Goal: Task Accomplishment & Management: Use online tool/utility

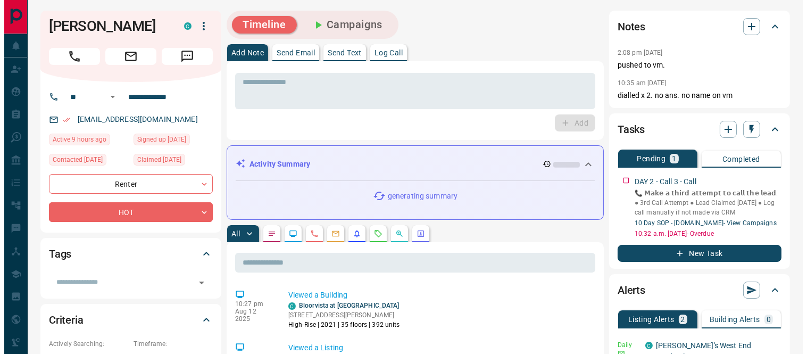
scroll to position [118, 0]
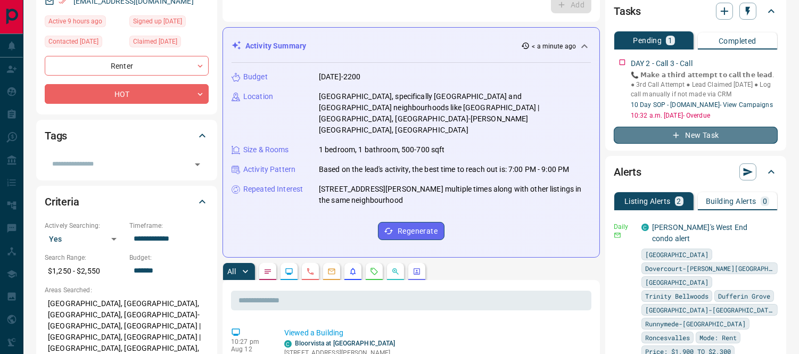
click at [699, 135] on button "New Task" at bounding box center [696, 135] width 164 height 17
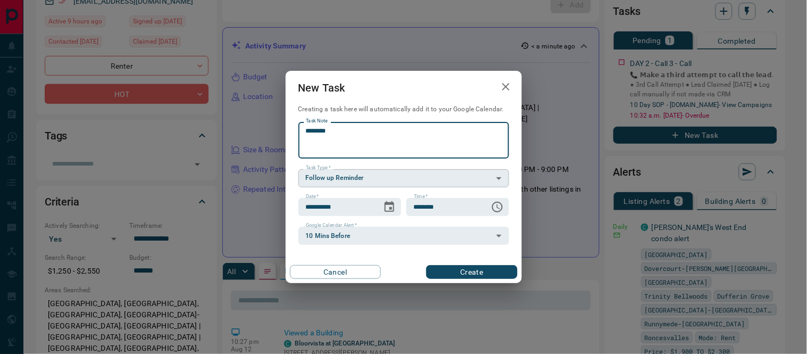
type textarea "********"
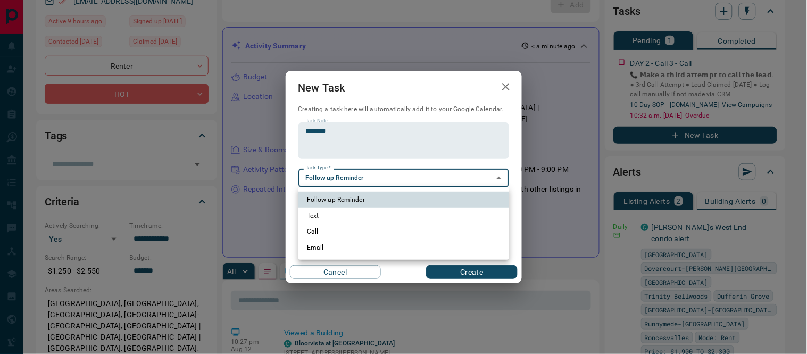
click at [325, 230] on li "Call" at bounding box center [404, 231] width 211 height 16
type input "**********"
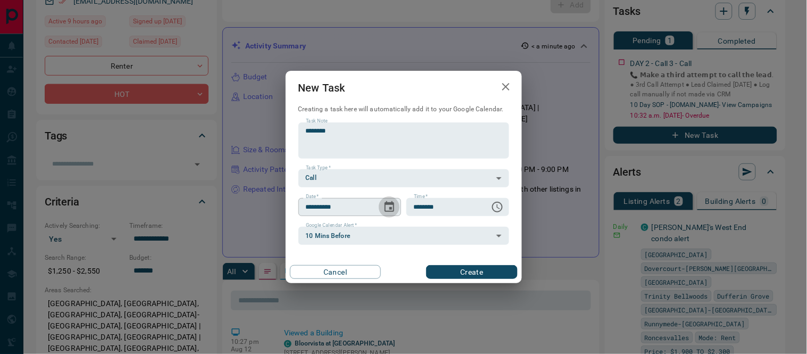
click at [385, 206] on icon "Choose date, selected date is Aug 14, 2025" at bounding box center [390, 206] width 10 height 11
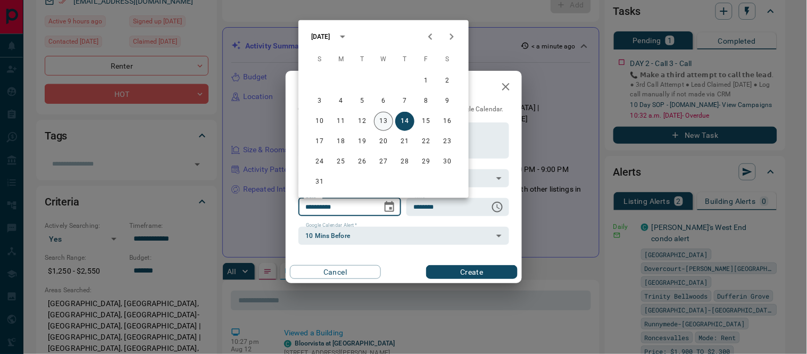
click at [382, 121] on button "13" at bounding box center [383, 121] width 19 height 19
type input "**********"
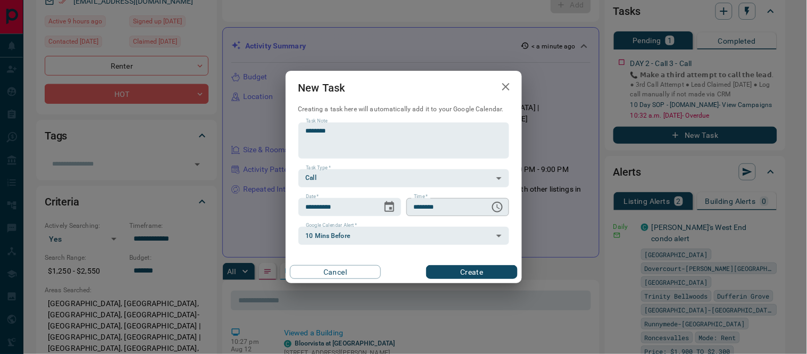
click at [492, 210] on icon "Choose time, selected time is 6:00 AM" at bounding box center [497, 207] width 13 height 13
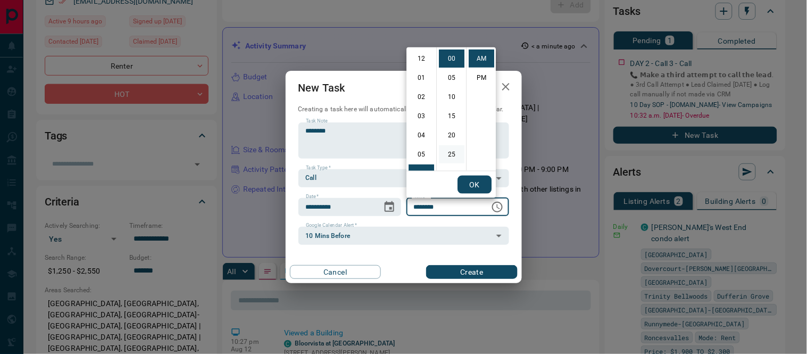
scroll to position [114, 0]
click at [423, 117] on li "09" at bounding box center [422, 116] width 26 height 18
click at [449, 114] on li "15" at bounding box center [452, 116] width 26 height 18
type input "********"
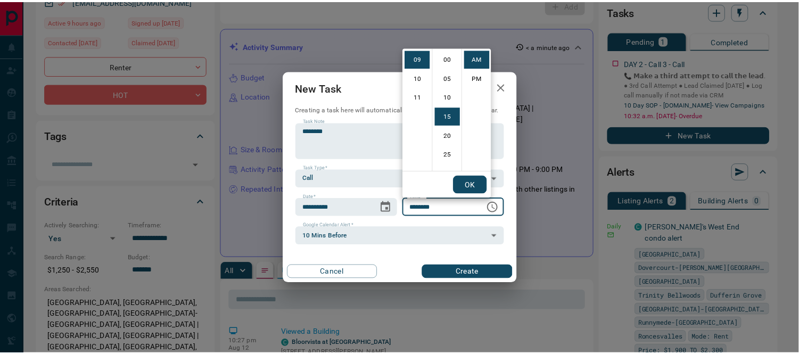
scroll to position [57, 0]
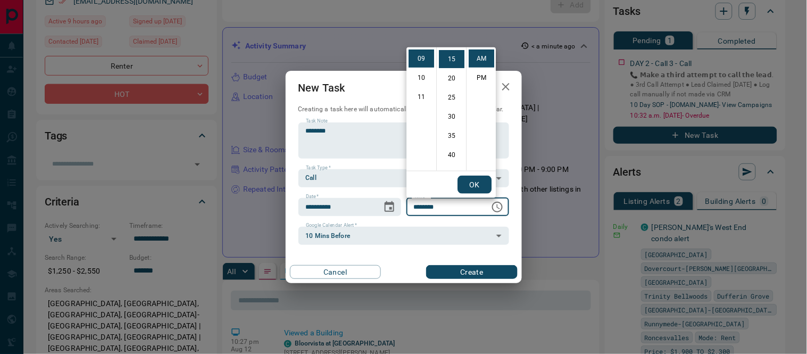
click at [480, 182] on button "OK" at bounding box center [475, 185] width 34 height 18
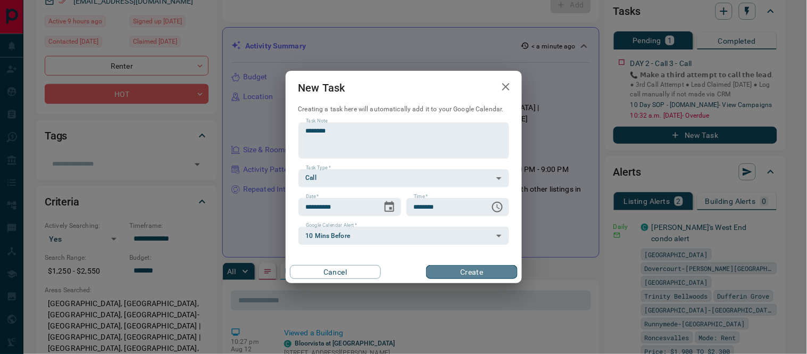
click at [480, 269] on button "Create" at bounding box center [471, 272] width 91 height 14
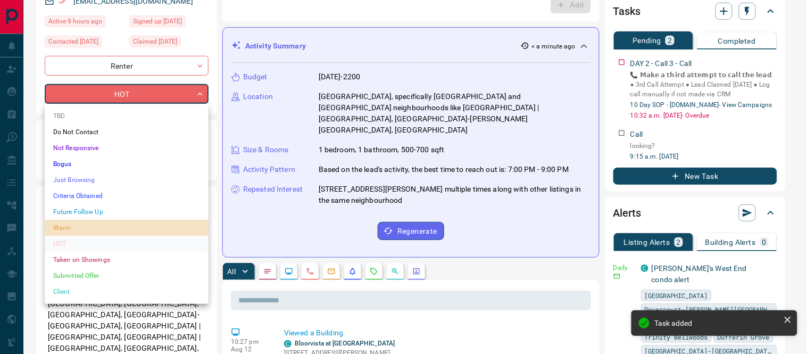
click at [65, 230] on li "Warm" at bounding box center [127, 228] width 164 height 16
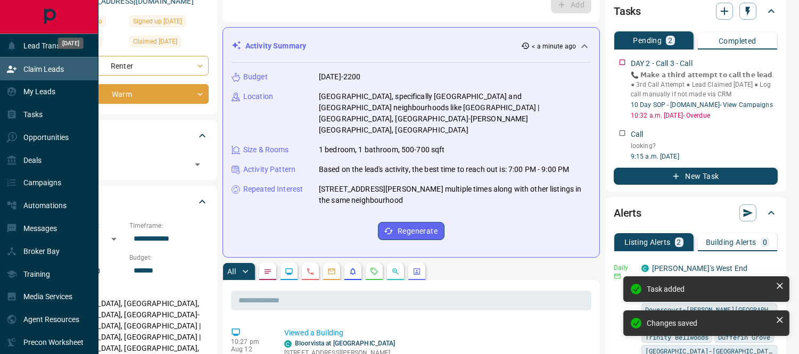
type input "*"
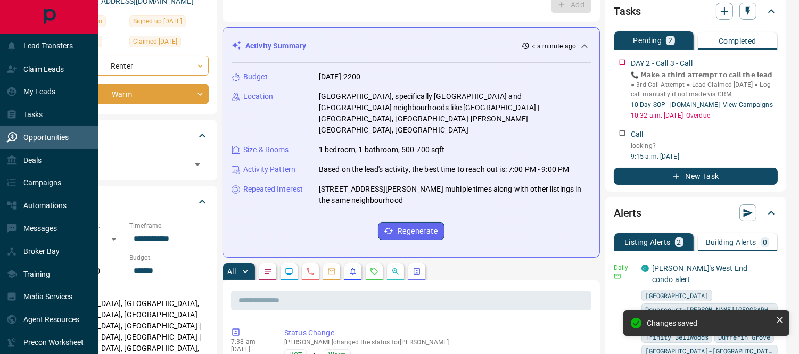
click at [28, 135] on p "Opportunities" at bounding box center [45, 137] width 45 height 9
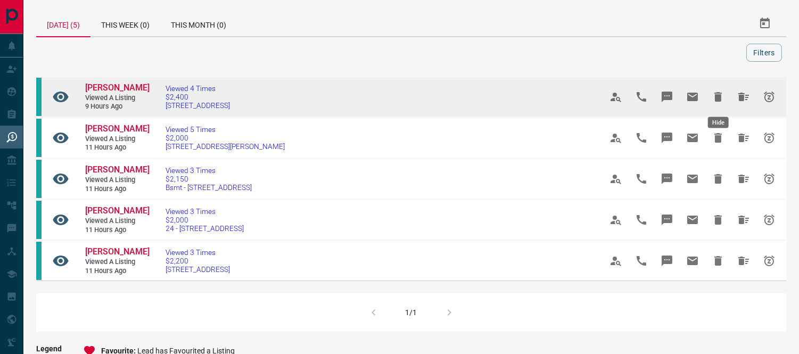
click at [722, 95] on icon "Hide" at bounding box center [717, 96] width 13 height 13
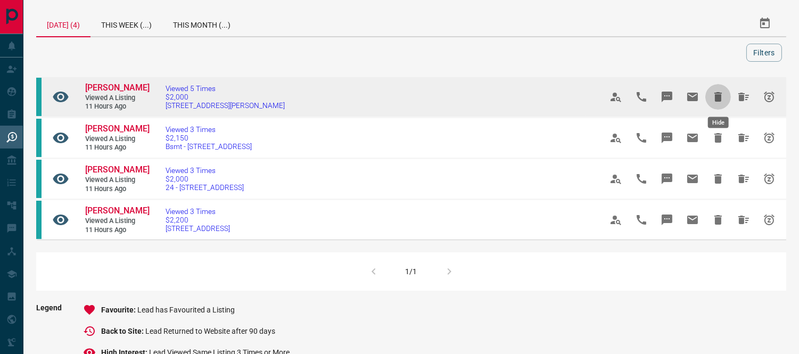
click at [717, 95] on icon "Hide" at bounding box center [717, 97] width 7 height 10
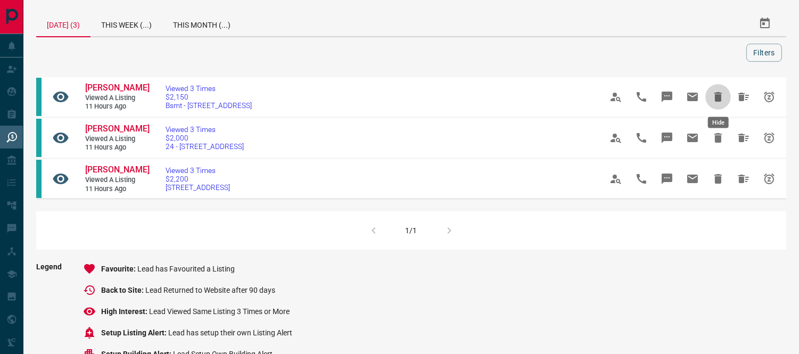
click at [717, 95] on icon "Hide" at bounding box center [717, 97] width 7 height 10
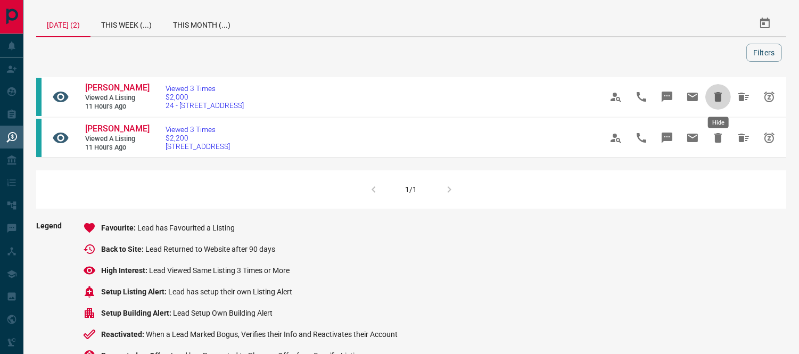
click at [717, 95] on icon "Hide" at bounding box center [717, 97] width 7 height 10
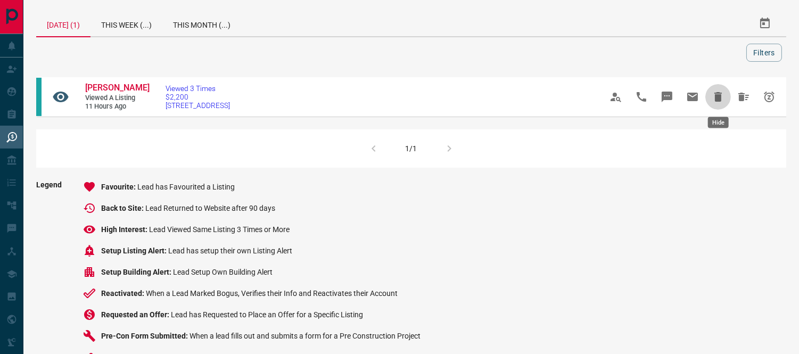
click at [717, 95] on icon "Hide" at bounding box center [717, 97] width 7 height 10
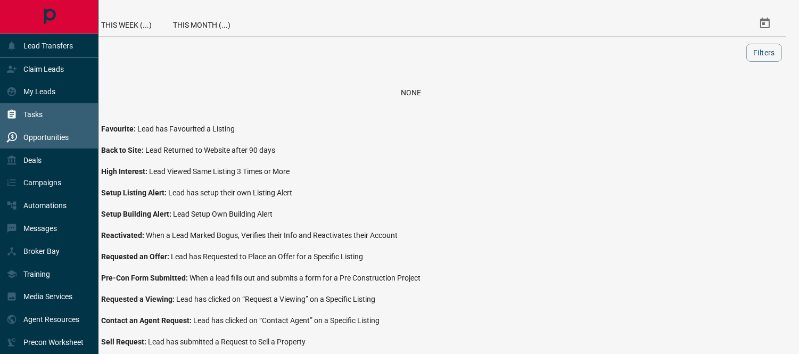
click at [16, 109] on icon at bounding box center [11, 114] width 11 height 11
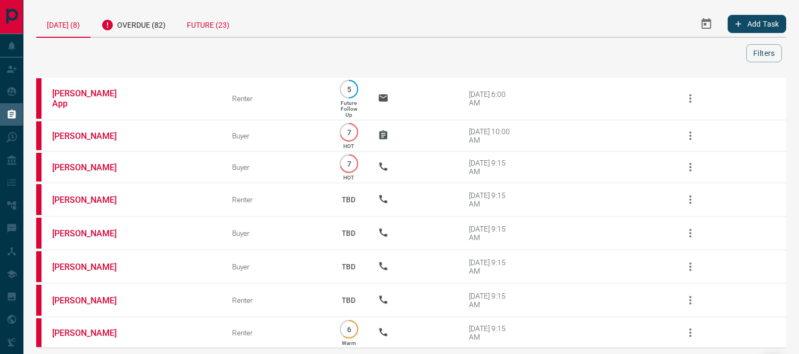
click at [218, 20] on div "Future (23)" at bounding box center [208, 24] width 64 height 26
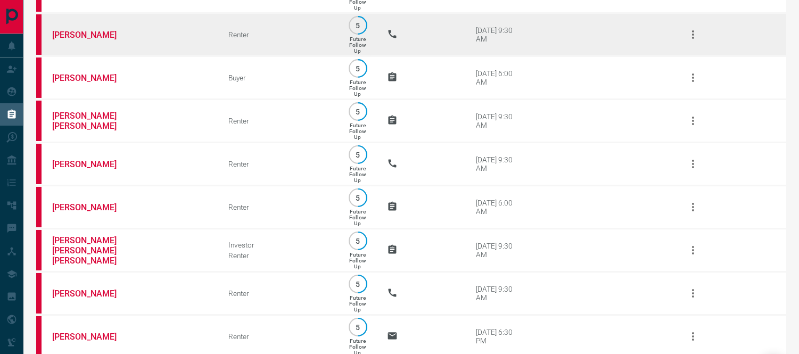
scroll to position [177, 0]
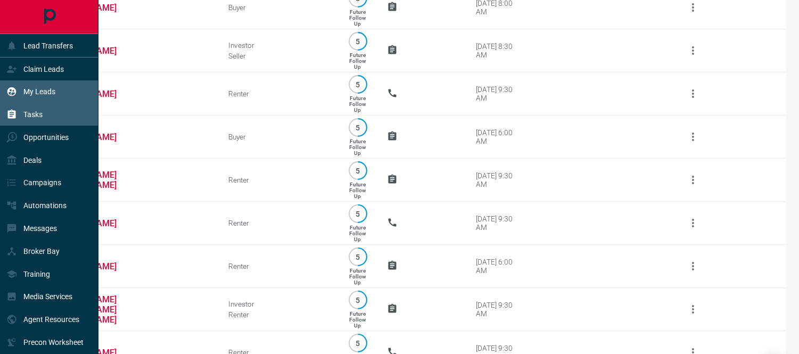
click at [35, 97] on div "My Leads" at bounding box center [30, 92] width 49 height 18
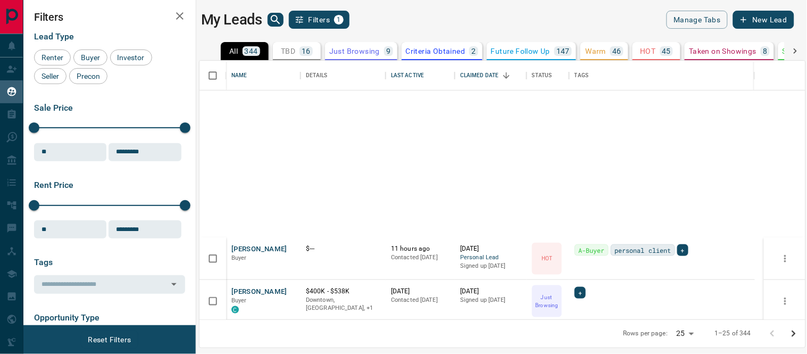
scroll to position [473, 0]
